Goal: Transaction & Acquisition: Purchase product/service

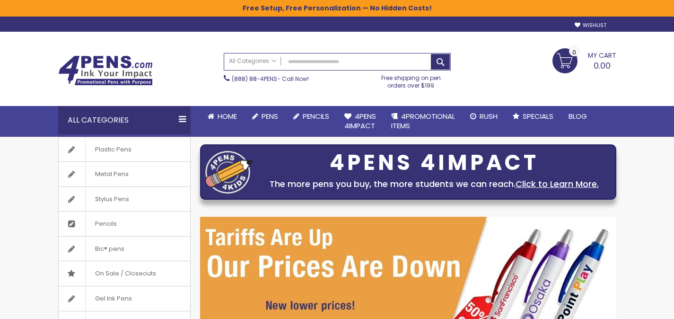
click at [313, 67] on input "Search" at bounding box center [337, 61] width 226 height 17
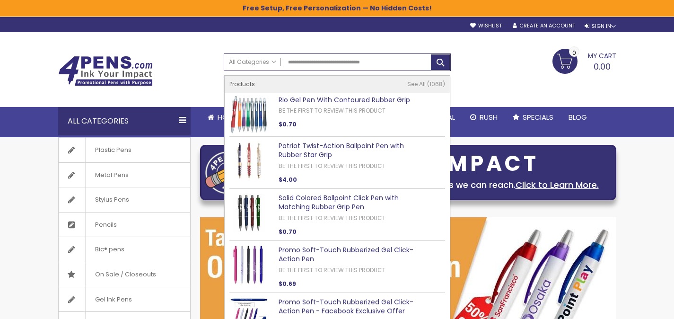
click at [309, 98] on link "Rio Gel Pen With Contoured Rubber Grip" at bounding box center [345, 99] width 132 height 9
type input "**********"
